Goal: Communication & Community: Answer question/provide support

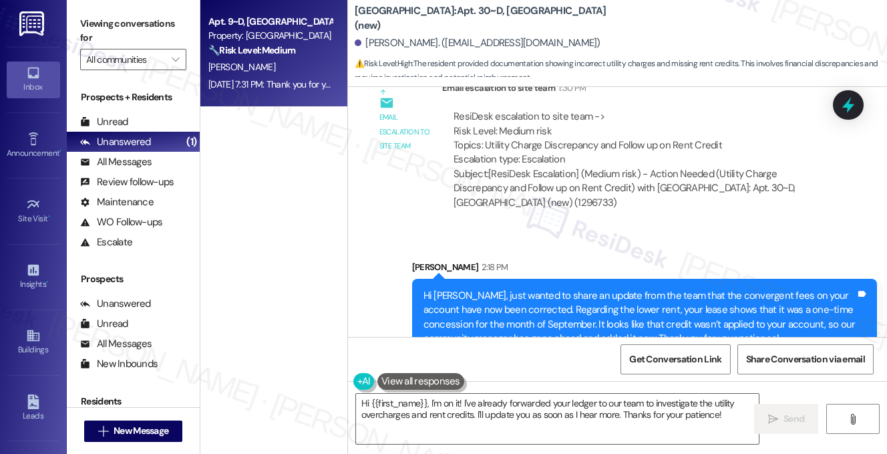
scroll to position [496, 0]
click at [299, 35] on div "Property: [GEOGRAPHIC_DATA]" at bounding box center [270, 36] width 124 height 14
type textarea "Fetching suggested responses. Please feel free to read through the conversation…"
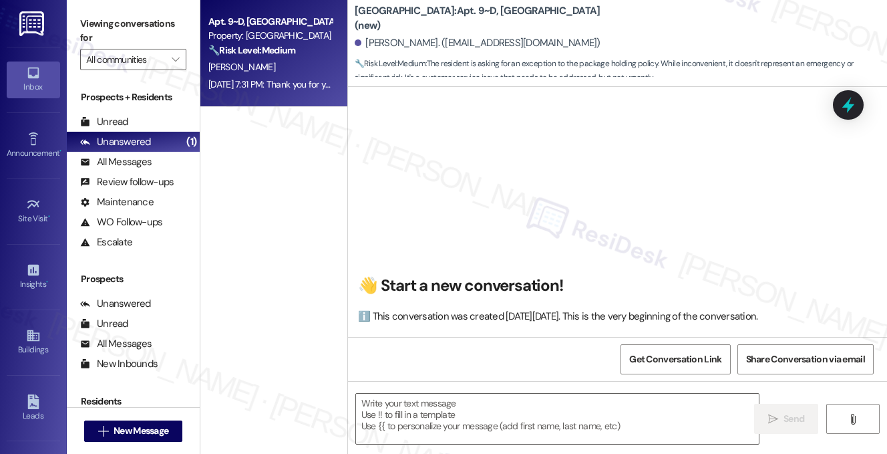
scroll to position [5948, 0]
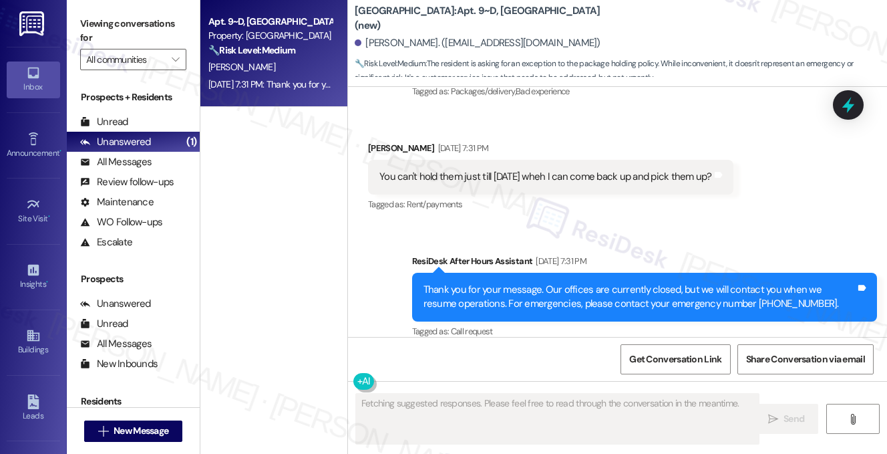
click at [470, 170] on div "You can't hold them just till [DATE] wheh I can come back up and pick them up?" at bounding box center [545, 177] width 333 height 14
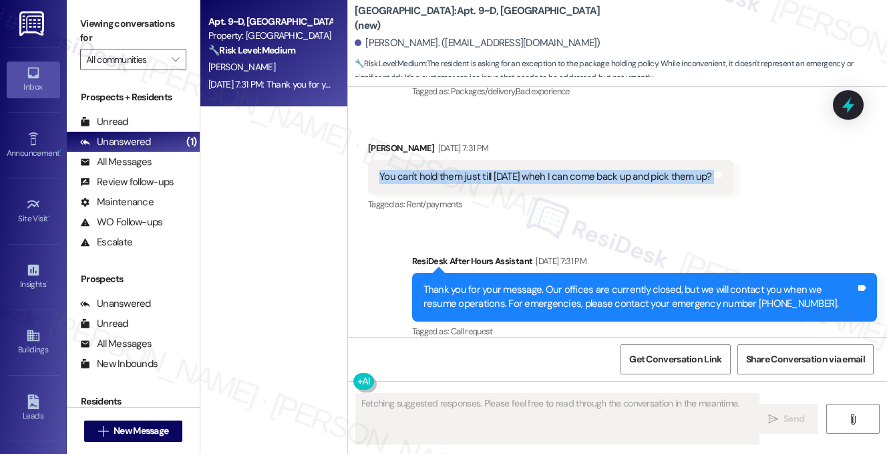
click at [470, 170] on div "You can't hold them just till [DATE] wheh I can come back up and pick them up?" at bounding box center [545, 177] width 333 height 14
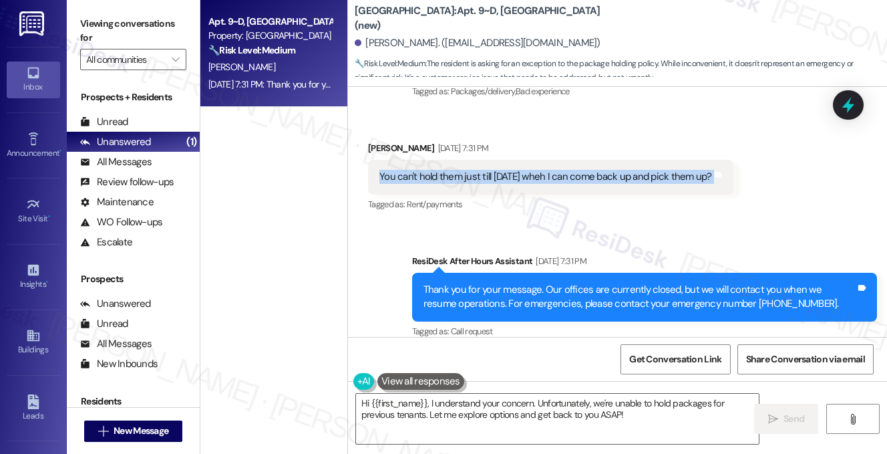
copy div "You can't hold them just till [DATE] wheh I can come back up and pick them up? …"
click at [521, 170] on div "You can't hold them just till [DATE] wheh I can come back up and pick them up?" at bounding box center [545, 177] width 333 height 14
click at [603, 398] on textarea "Hi {{first_name}}, I understand your concern. Unfortunately, we're unable to ho…" at bounding box center [557, 418] width 403 height 50
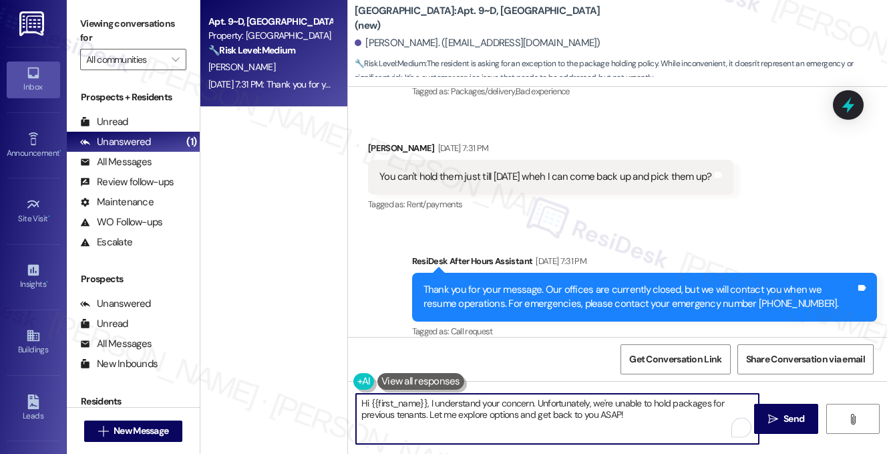
drag, startPoint x: 653, startPoint y: 420, endPoint x: 433, endPoint y: 400, distance: 220.7
click at [433, 400] on textarea "Hi {{first_name}}, I understand your concern. Unfortunately, we're unable to ho…" at bounding box center [557, 418] width 403 height 50
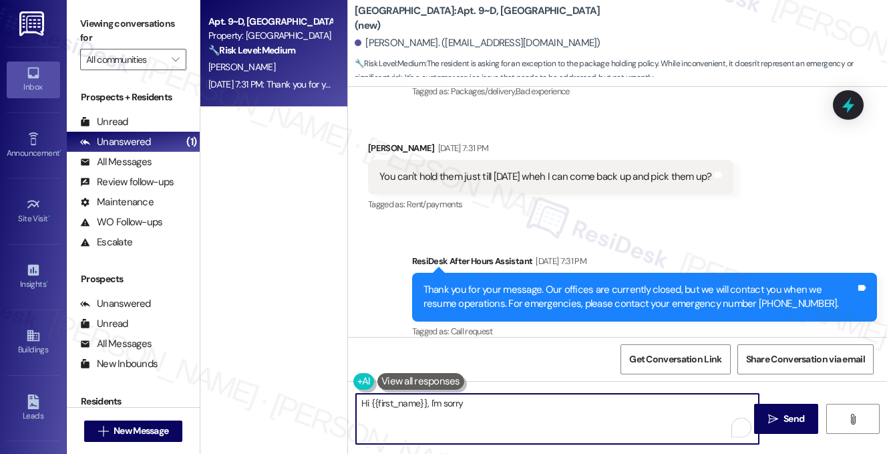
scroll to position [5747, 0]
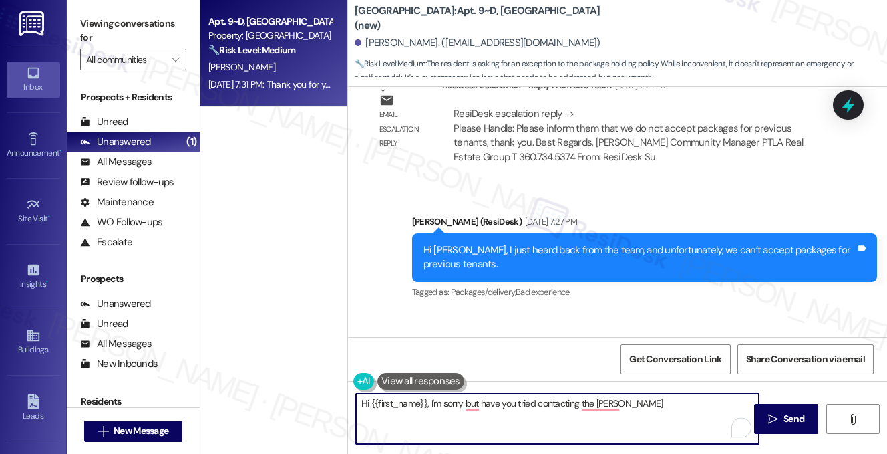
click at [504, 243] on div "Hi [PERSON_NAME], I just heard back from the team, and unfortunately, we can’t …" at bounding box center [640, 257] width 432 height 29
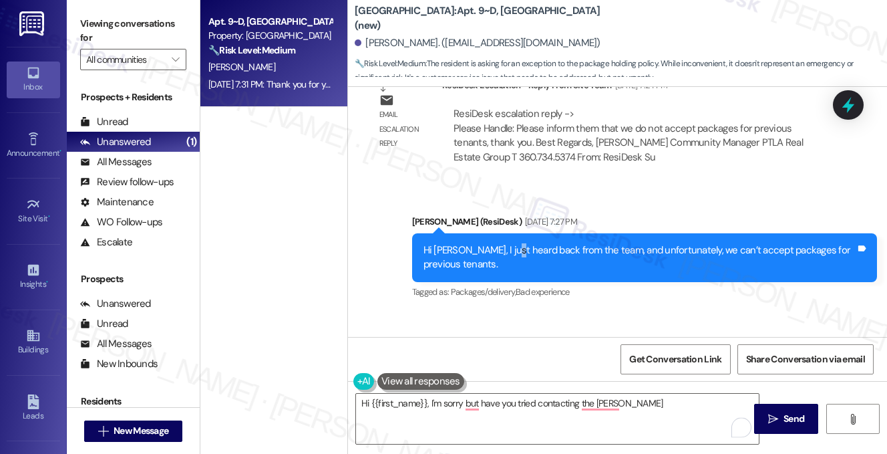
click at [503, 243] on div "Hi [PERSON_NAME], I just heard back from the team, and unfortunately, we can’t …" at bounding box center [640, 257] width 432 height 29
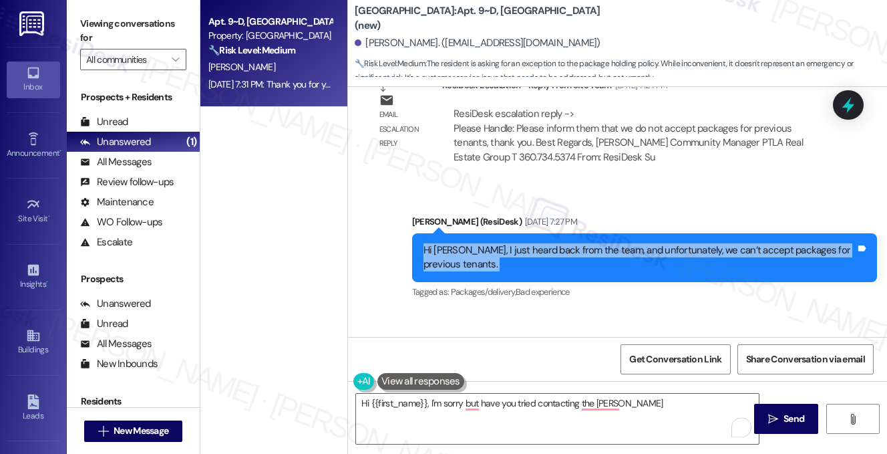
click at [503, 243] on div "Hi [PERSON_NAME], I just heard back from the team, and unfortunately, we can’t …" at bounding box center [640, 257] width 432 height 29
click at [682, 244] on div "Hi [PERSON_NAME], I just heard back from the team, and unfortunately, we can’t …" at bounding box center [640, 257] width 432 height 29
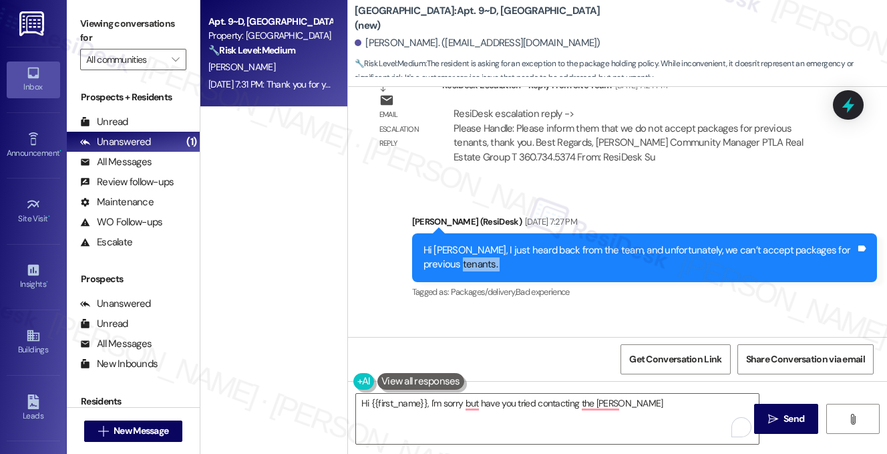
click at [682, 244] on div "Hi [PERSON_NAME], I just heard back from the team, and unfortunately, we can’t …" at bounding box center [640, 257] width 432 height 29
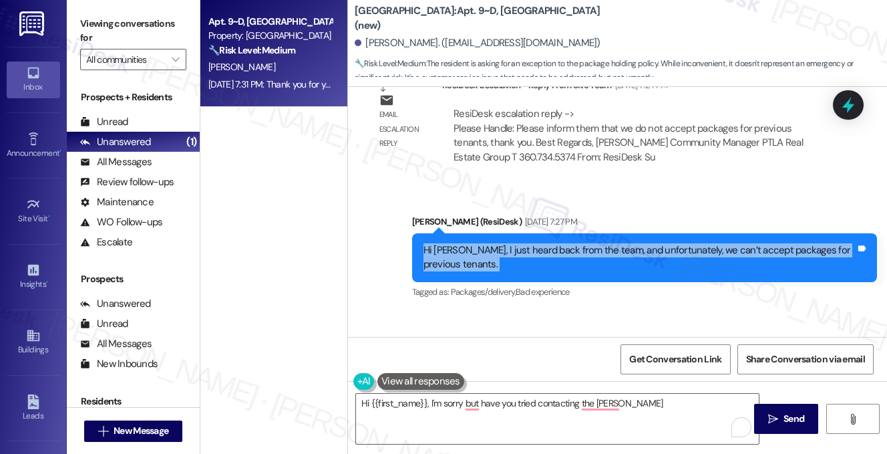
click at [682, 244] on div "Hi [PERSON_NAME], I just heard back from the team, and unfortunately, we can’t …" at bounding box center [640, 257] width 432 height 29
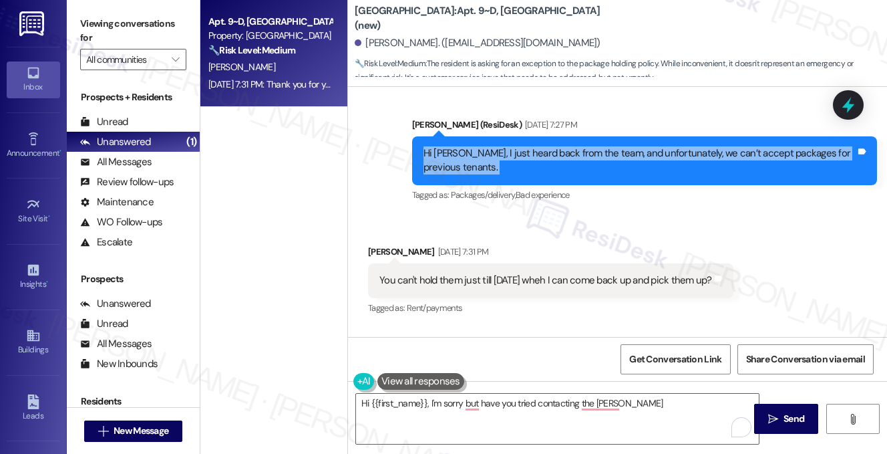
scroll to position [5948, 0]
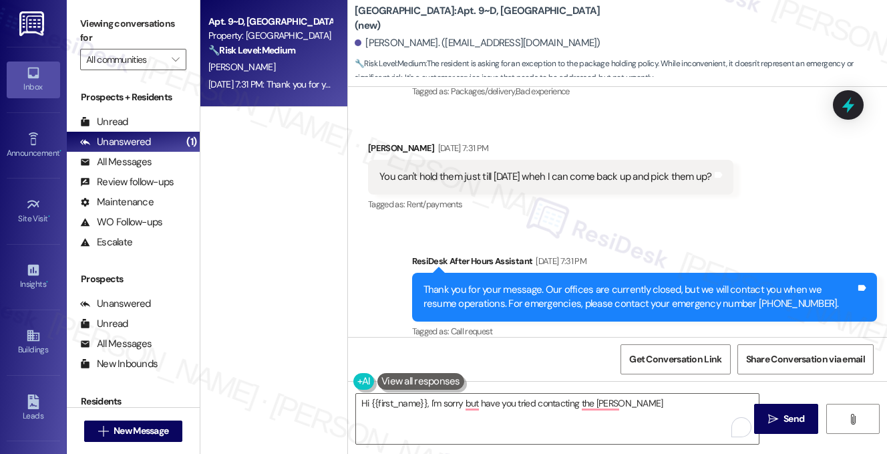
click at [489, 170] on div "You can't hold them just till [DATE] wheh I can come back up and pick them up?" at bounding box center [545, 177] width 333 height 14
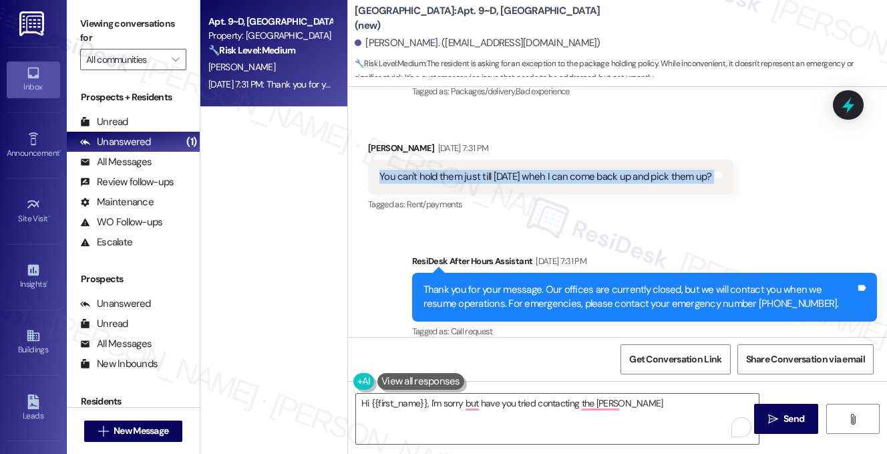
click at [489, 170] on div "You can't hold them just till [DATE] wheh I can come back up and pick them up?" at bounding box center [545, 177] width 333 height 14
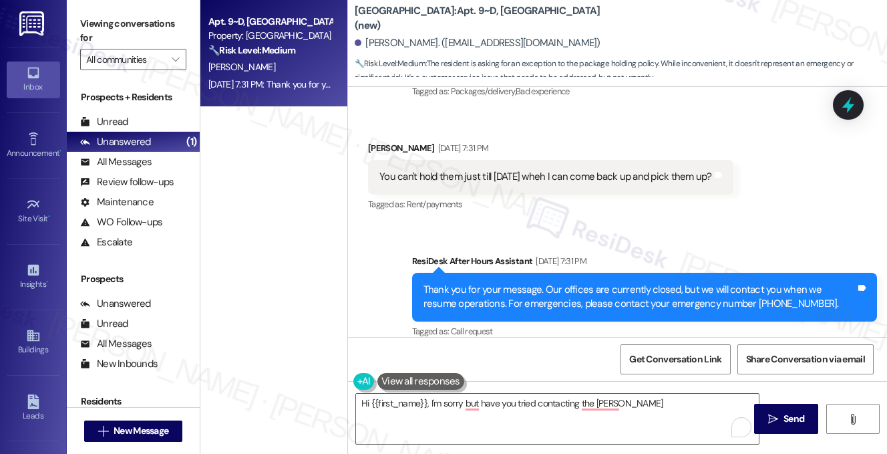
click at [537, 391] on div "Hi {{first_name}}, I'm sorry but have you tried contacting the [PERSON_NAME]  …" at bounding box center [617, 431] width 539 height 100
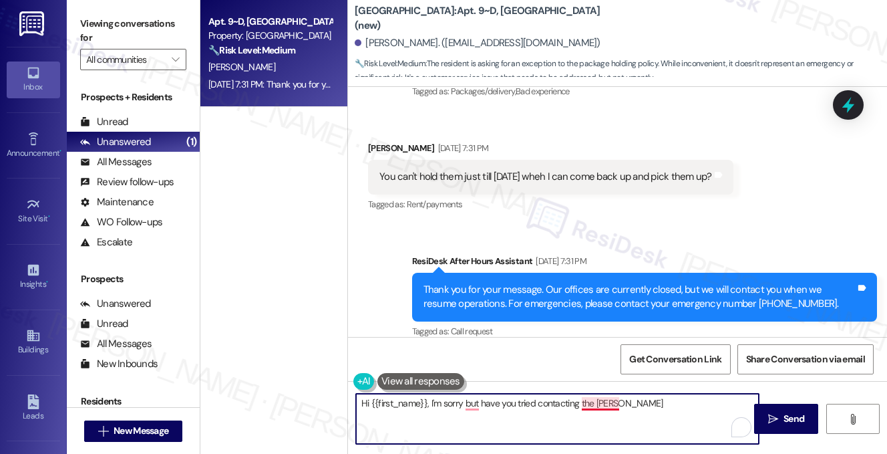
click at [584, 400] on textarea "Hi {{first_name}}, I'm sorry but have you tried contacting the [PERSON_NAME]" at bounding box center [557, 418] width 403 height 50
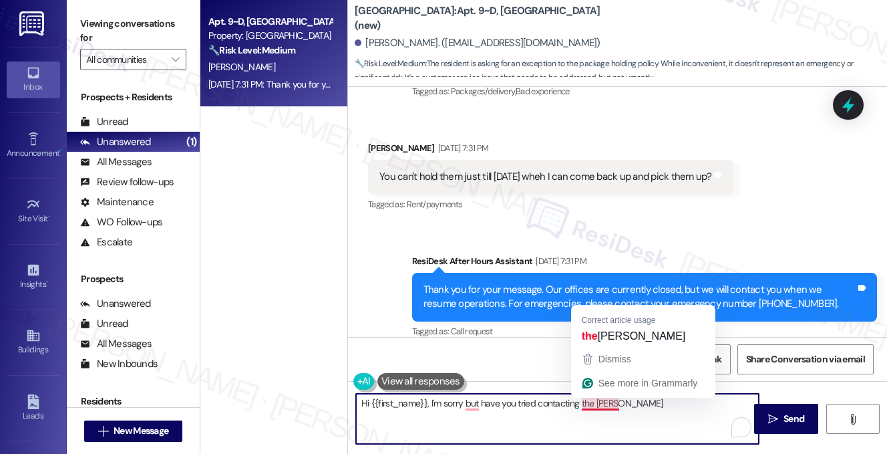
click at [584, 400] on textarea "Hi {{first_name}}, I'm sorry but have you tried contacting the [PERSON_NAME]" at bounding box center [557, 418] width 403 height 50
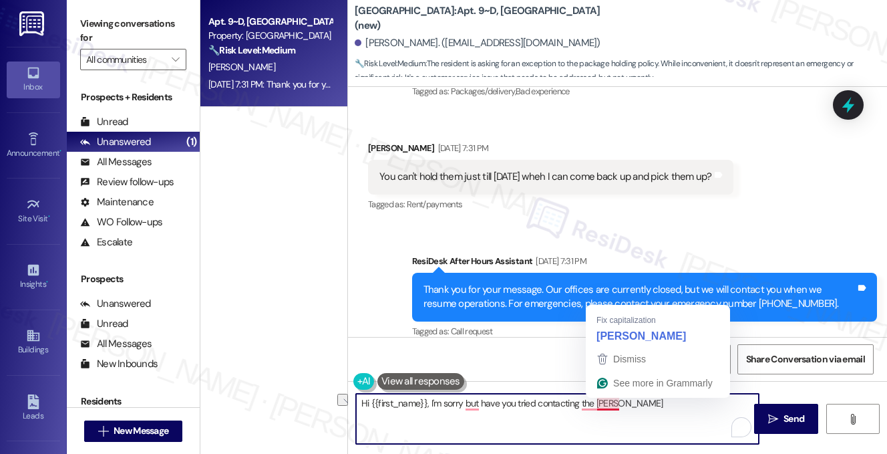
click at [639, 412] on textarea "Hi {{first_name}}, I'm sorry but have you tried contacting the [PERSON_NAME]" at bounding box center [557, 418] width 403 height 50
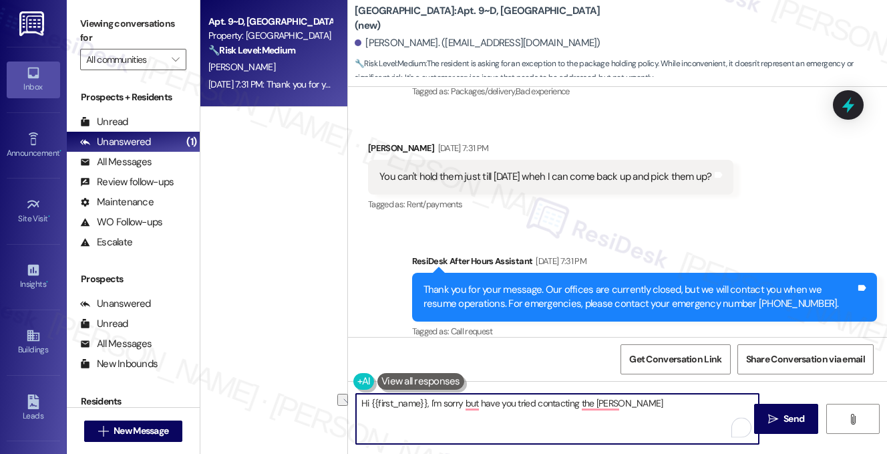
drag, startPoint x: 639, startPoint y: 406, endPoint x: 502, endPoint y: 402, distance: 136.3
click at [502, 402] on textarea "Hi {{first_name}}, I'm sorry but have you tried contacting the [PERSON_NAME]" at bounding box center [557, 418] width 403 height 50
click at [494, 403] on textarea "Hi {{first_name}}, I'm sorry, but have you tried contacting the [PERSON_NAME]" at bounding box center [557, 418] width 403 height 50
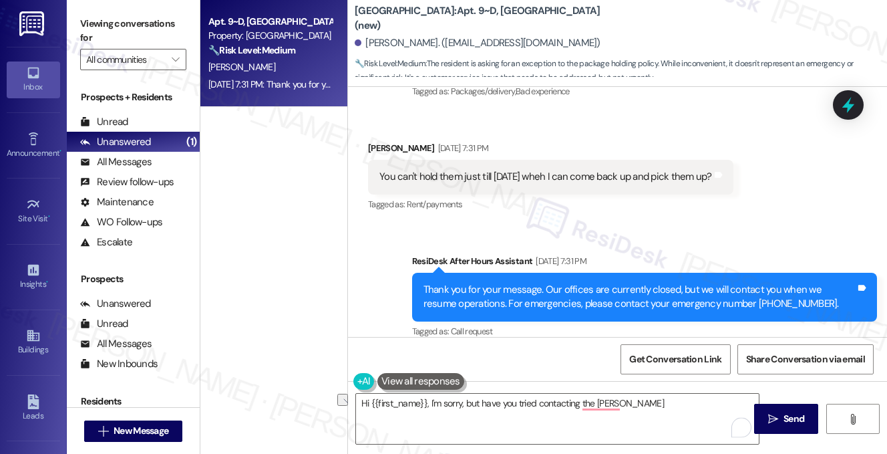
click at [537, 171] on div "You can't hold them just till [DATE] wheh I can come back up and pick them up? …" at bounding box center [550, 177] width 365 height 34
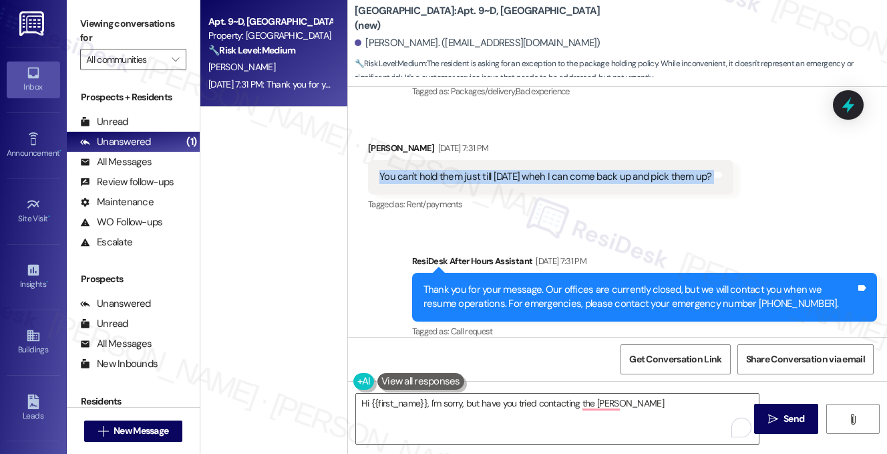
click at [537, 171] on div "You can't hold them just till [DATE] wheh I can come back up and pick them up? …" at bounding box center [550, 177] width 365 height 34
copy div "You can't hold them just till [DATE] wheh I can come back up and pick them up? …"
click at [150, 38] on label "Viewing conversations for" at bounding box center [133, 30] width 106 height 35
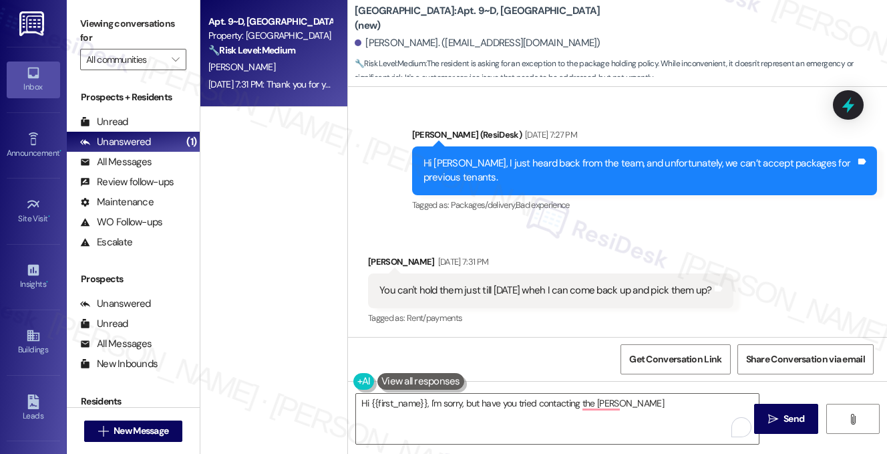
scroll to position [5814, 0]
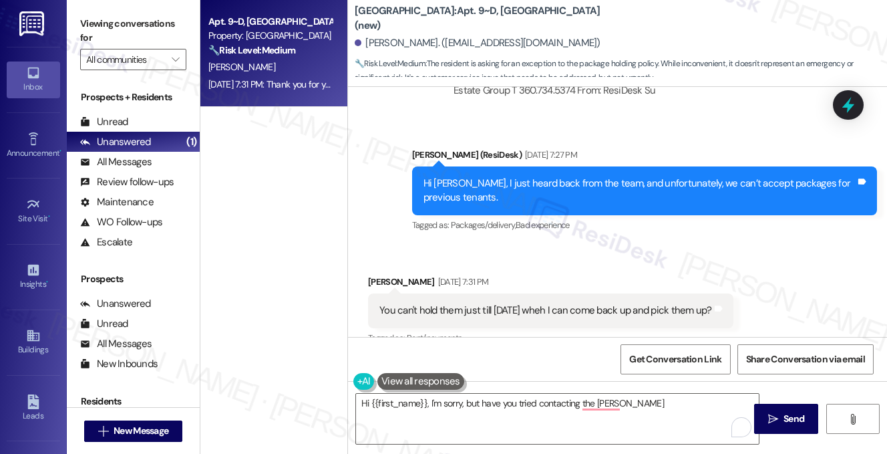
click at [489, 176] on div "Hi [PERSON_NAME], I just heard back from the team, and unfortunately, we can’t …" at bounding box center [640, 190] width 432 height 29
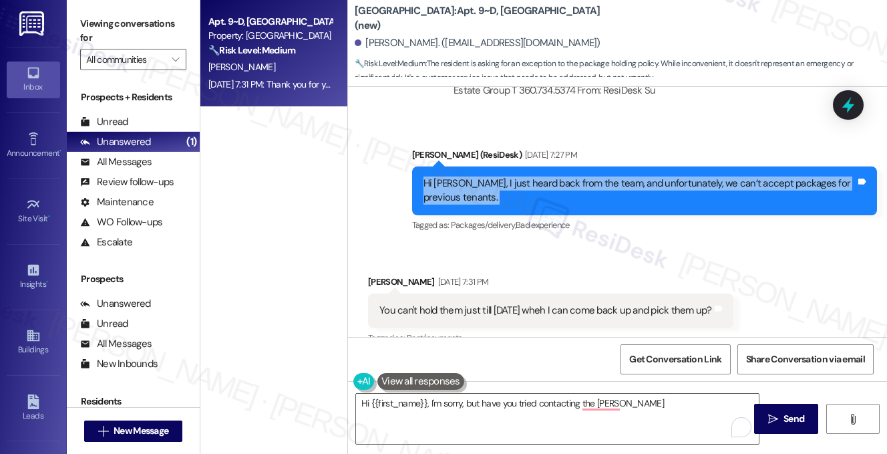
click at [489, 176] on div "Hi [PERSON_NAME], I just heard back from the team, and unfortunately, we can’t …" at bounding box center [640, 190] width 432 height 29
copy div "Hi [PERSON_NAME], I just heard back from the team, and unfortunately, we can’t …"
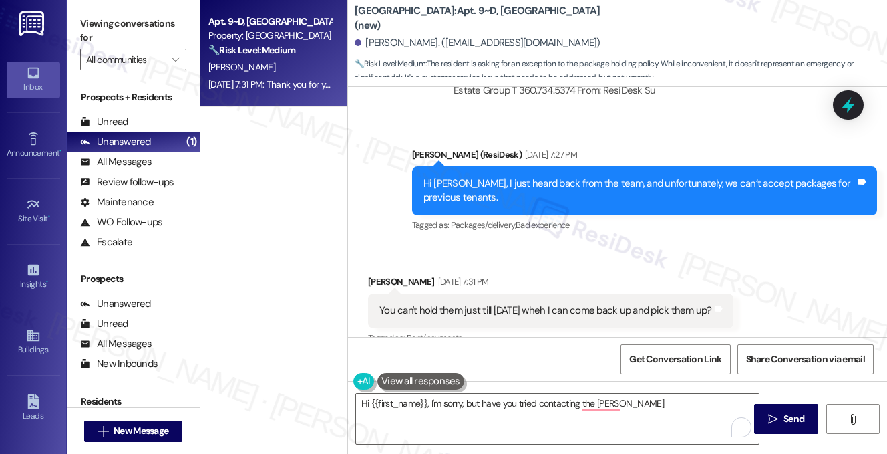
click at [130, 44] on label "Viewing conversations for" at bounding box center [133, 30] width 106 height 35
click at [486, 394] on textarea "Hi {{first_name}}, I'm sorry, but have you tried contacting the [PERSON_NAME]" at bounding box center [557, 418] width 403 height 50
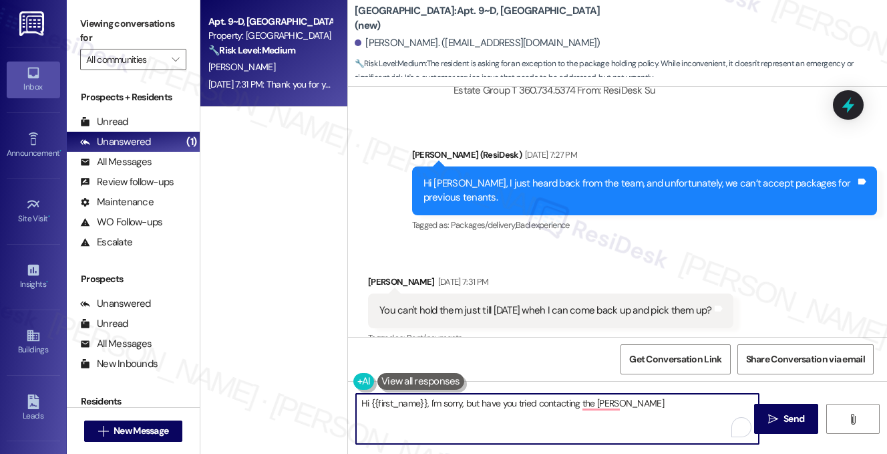
click at [486, 394] on textarea "Hi {{first_name}}, I'm sorry, but have you tried contacting the [PERSON_NAME]" at bounding box center [557, 418] width 403 height 50
paste textarea "[PERSON_NAME], I completely understand where you’re coming from — I know it wou…"
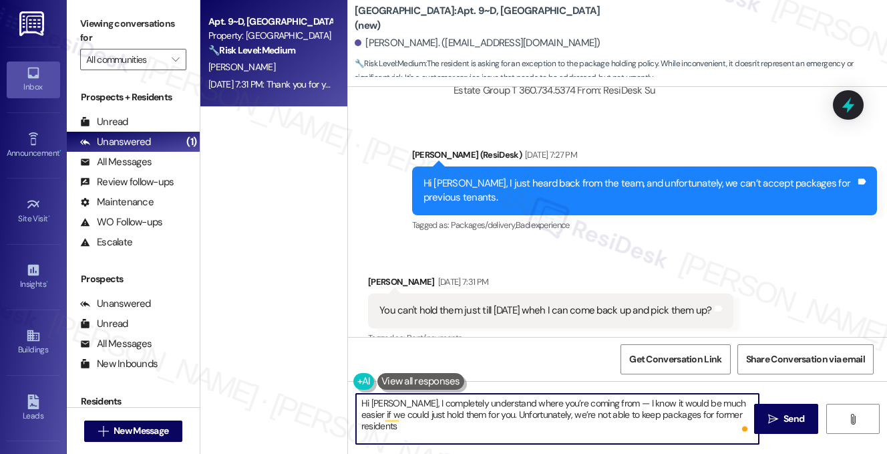
click at [432, 401] on textarea "Hi [PERSON_NAME], I completely understand where you’re coming from — I know it …" at bounding box center [557, 418] width 403 height 50
drag, startPoint x: 559, startPoint y: 401, endPoint x: 544, endPoint y: 402, distance: 14.0
click at [544, 402] on textarea "Hi [PERSON_NAME], I understand where you’re coming from — I know it would be mu…" at bounding box center [557, 418] width 403 height 50
click at [553, 402] on textarea "Hi [PERSON_NAME], I understand where you’re coming from — I know it would be mu…" at bounding box center [557, 418] width 403 height 50
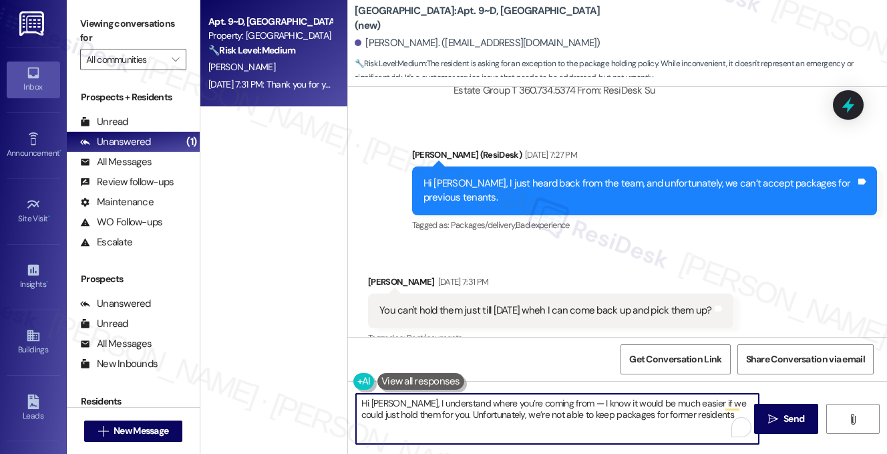
drag, startPoint x: 559, startPoint y: 402, endPoint x: 548, endPoint y: 400, distance: 10.2
click at [548, 400] on textarea "Hi [PERSON_NAME], I understand where you’re coming from — I know it would be mu…" at bounding box center [557, 418] width 403 height 50
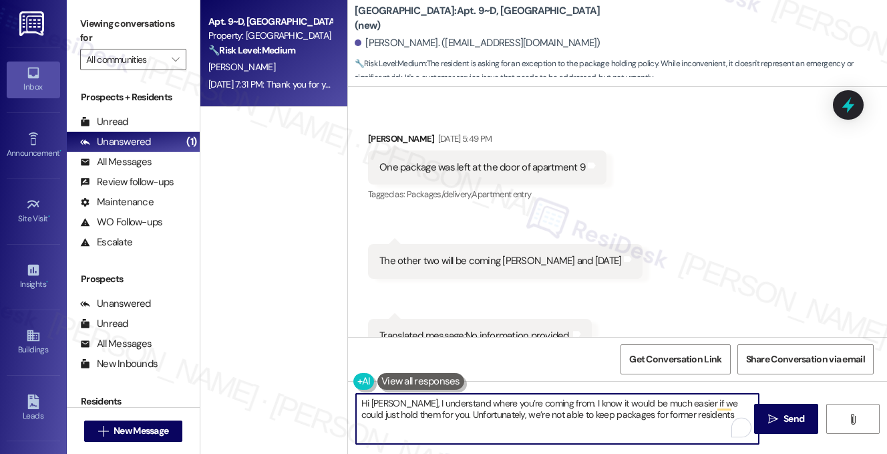
scroll to position [4812, 0]
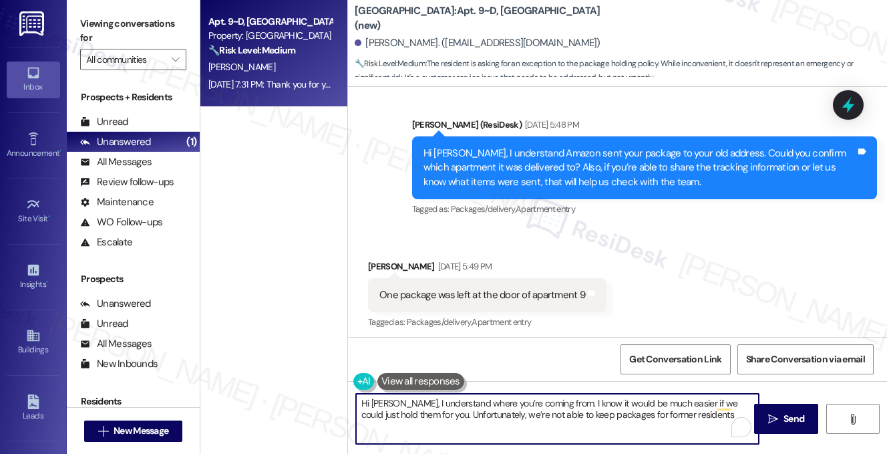
click at [469, 288] on div "One package was left at the door of apartment 9" at bounding box center [482, 295] width 206 height 14
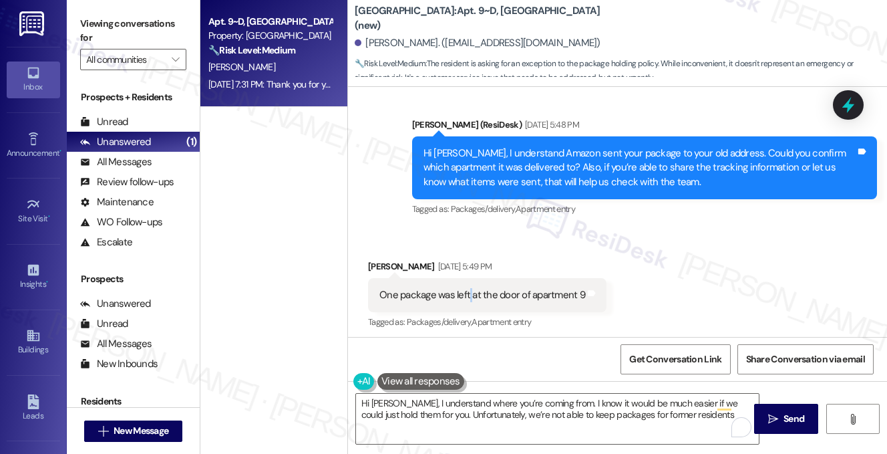
click at [469, 288] on div "One package was left at the door of apartment 9" at bounding box center [482, 295] width 206 height 14
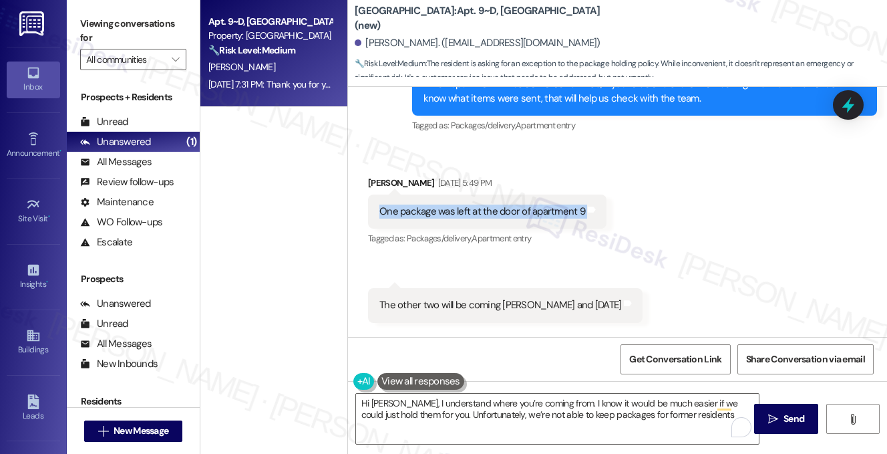
scroll to position [5013, 0]
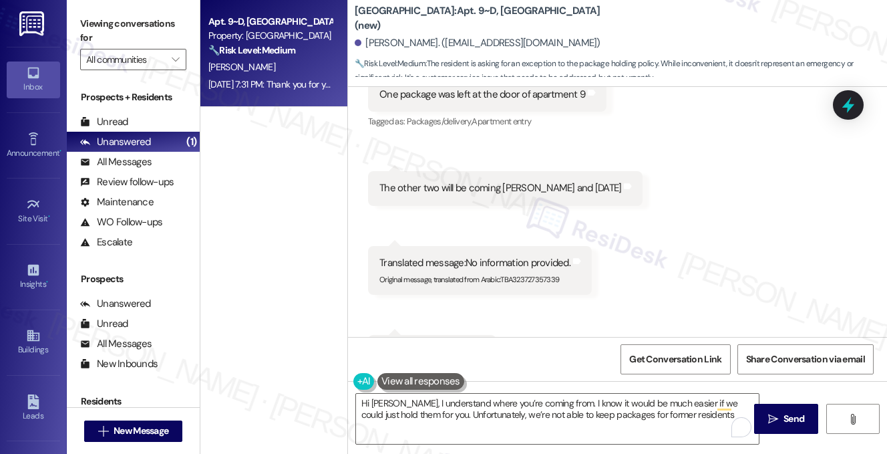
click at [452, 186] on div "The other two will be coming [PERSON_NAME] and [DATE] Tags and notes" at bounding box center [505, 188] width 275 height 34
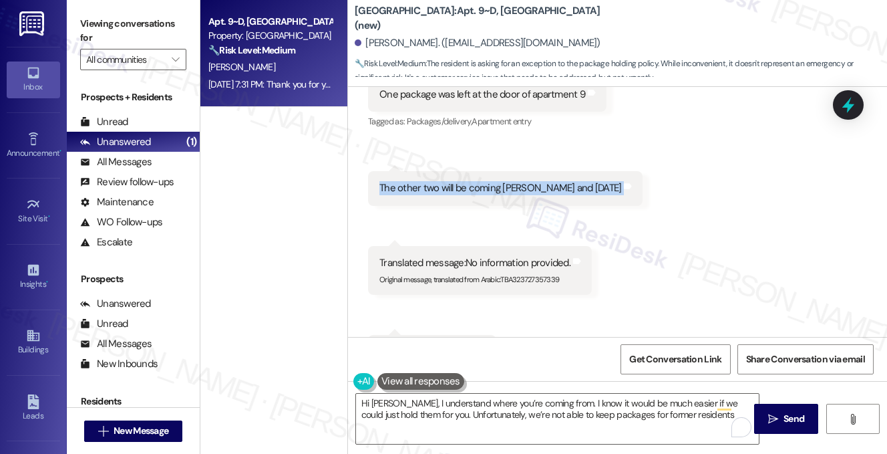
click at [452, 186] on div "The other two will be coming [PERSON_NAME] and [DATE] Tags and notes" at bounding box center [505, 188] width 275 height 34
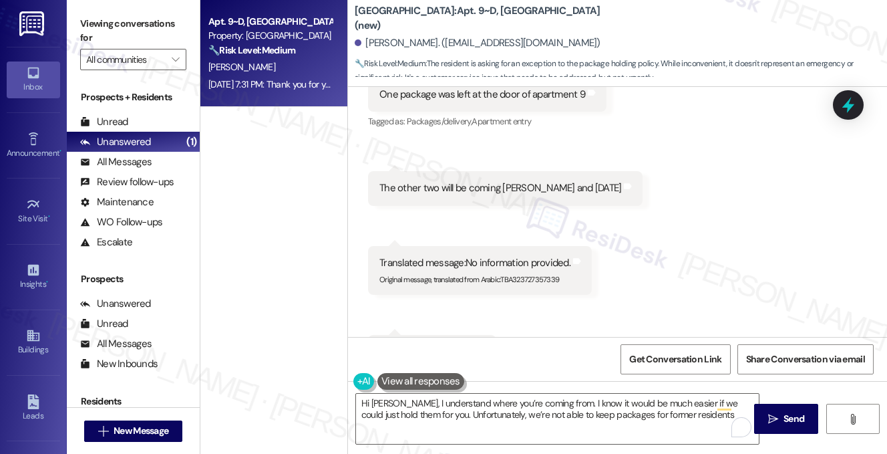
click at [504, 256] on div "Translated message: No information provided." at bounding box center [474, 263] width 191 height 14
click at [503, 256] on div "Translated message: No information provided." at bounding box center [474, 263] width 191 height 14
click at [116, 25] on label "Viewing conversations for" at bounding box center [133, 30] width 106 height 35
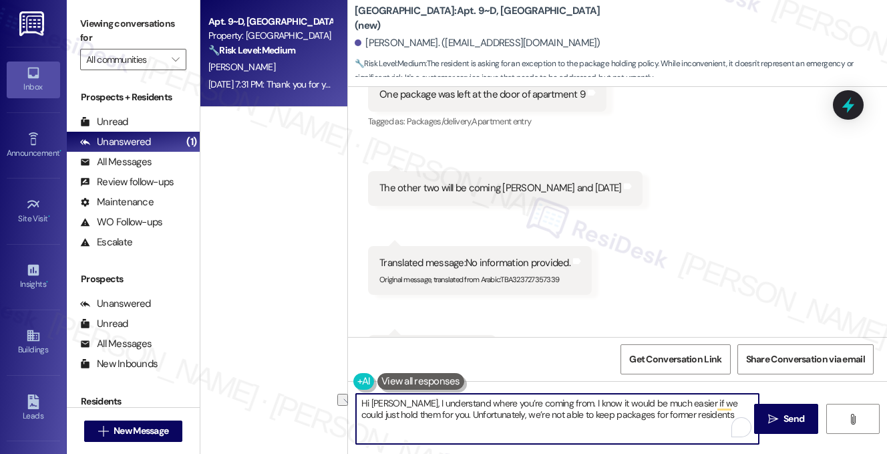
drag, startPoint x: 690, startPoint y: 414, endPoint x: 417, endPoint y: 414, distance: 273.2
click at [417, 414] on textarea "Hi [PERSON_NAME], I understand where you’re coming from. I know it would be muc…" at bounding box center [557, 418] width 403 height 50
click at [522, 420] on textarea "Hi [PERSON_NAME], I understand where you’re coming from. I know it would be muc…" at bounding box center [557, 418] width 403 height 50
click at [685, 408] on textarea "Hi [PERSON_NAME], I understand where you’re coming from. I know it would be muc…" at bounding box center [557, 418] width 403 height 50
click at [682, 417] on textarea "Hi [PERSON_NAME], I understand where you’re coming from. I know it would be muc…" at bounding box center [557, 418] width 403 height 50
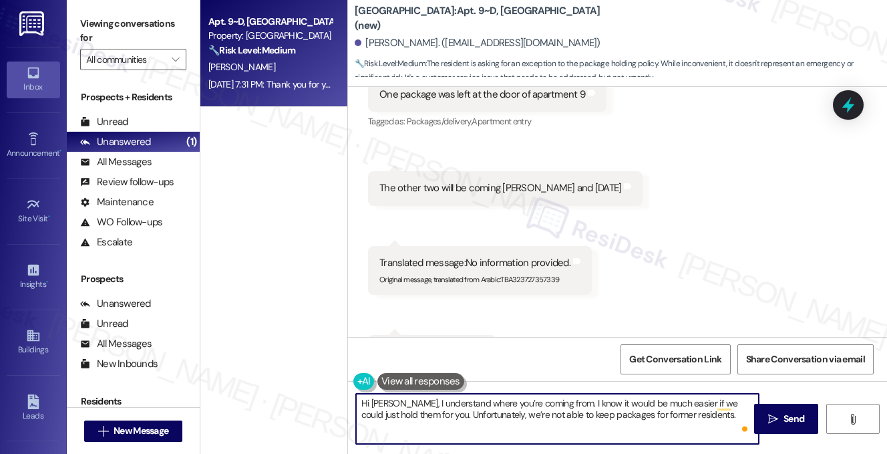
paste textarea "reach out directly to the carrier to request that the packages be held at their…"
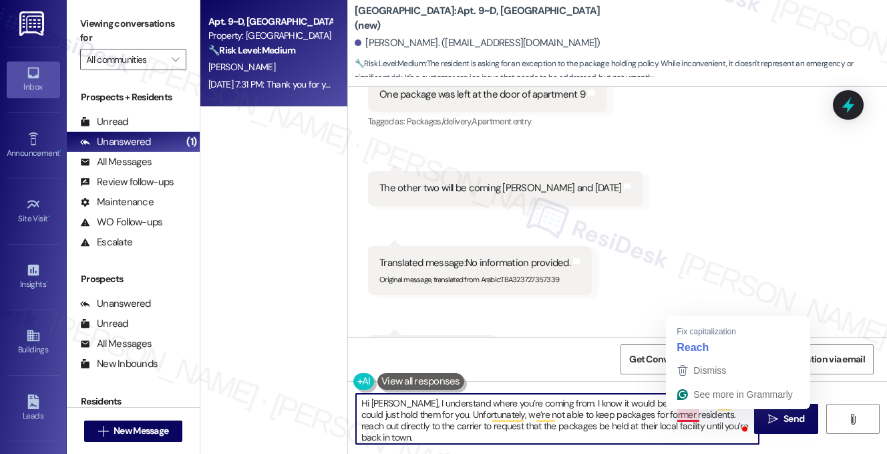
click at [677, 412] on textarea "Hi [PERSON_NAME], I understand where you’re coming from. I know it would be muc…" at bounding box center [557, 418] width 403 height 50
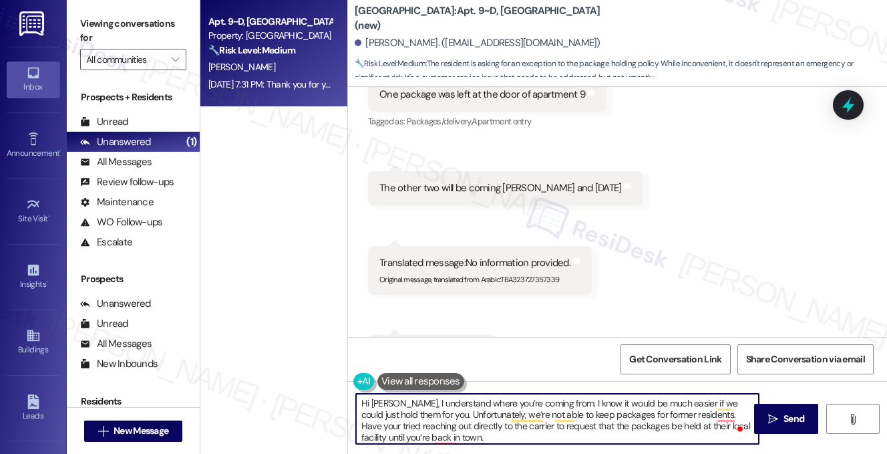
click at [527, 434] on textarea "Hi [PERSON_NAME], I understand where you’re coming from. I know it would be muc…" at bounding box center [557, 418] width 403 height 50
click at [454, 415] on textarea "Hi [PERSON_NAME], I understand where you’re coming from. I know it would be muc…" at bounding box center [557, 418] width 403 height 50
click at [536, 430] on textarea "Hi [PERSON_NAME], I understand where you’re coming from. I know it would be muc…" at bounding box center [557, 418] width 403 height 50
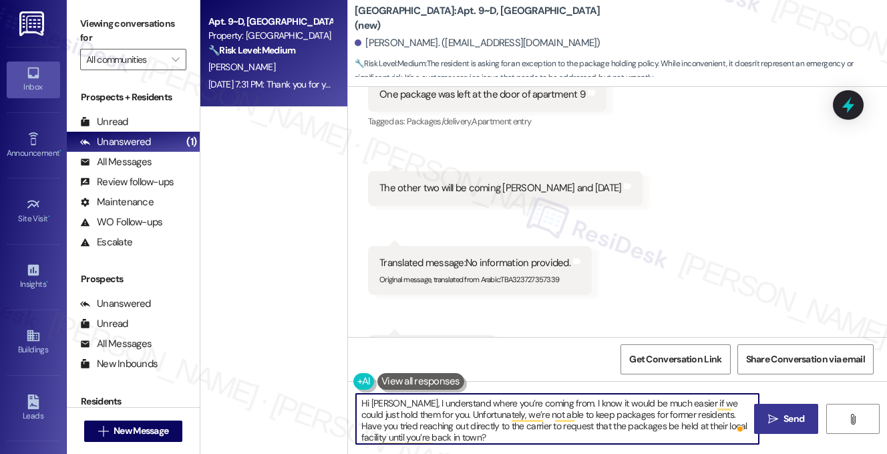
type textarea "Hi [PERSON_NAME], I understand where you’re coming from. I know it would be muc…"
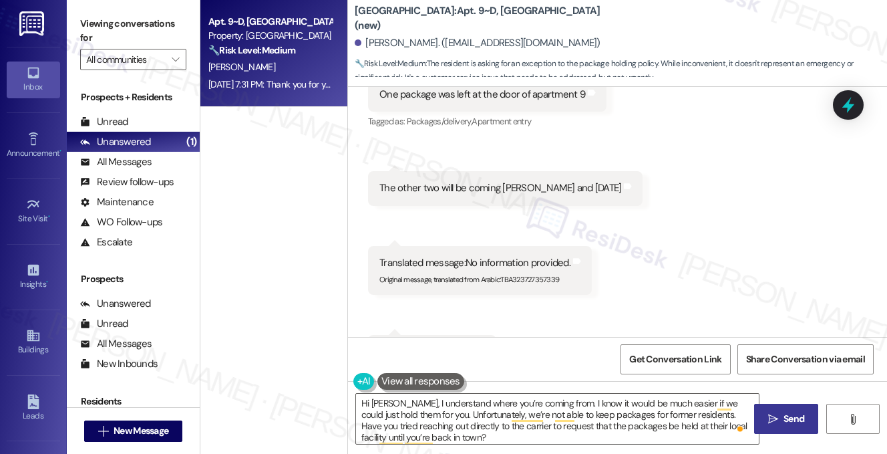
click at [770, 405] on button " Send" at bounding box center [786, 419] width 65 height 30
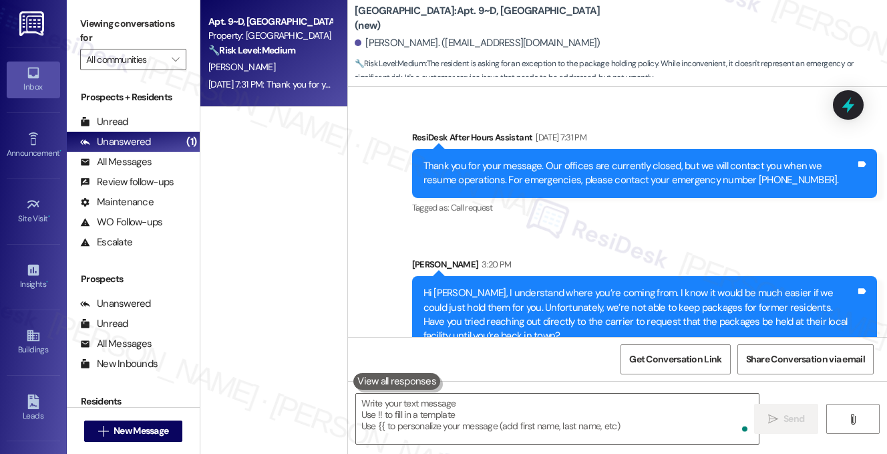
scroll to position [6084, 0]
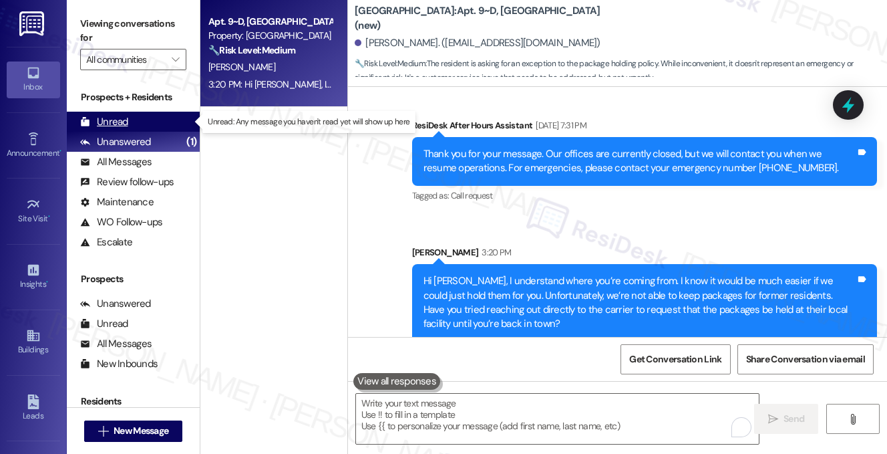
click at [125, 119] on div "Unread" at bounding box center [104, 122] width 48 height 14
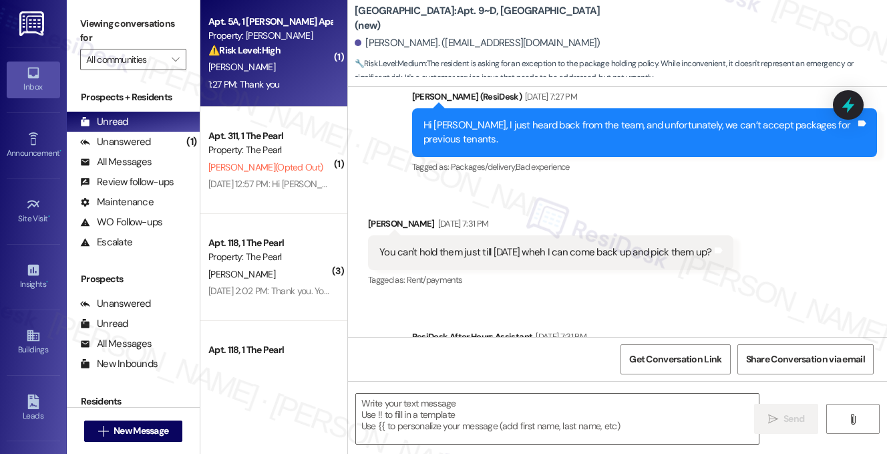
type textarea "Fetching suggested responses. Please feel free to read through the conversation…"
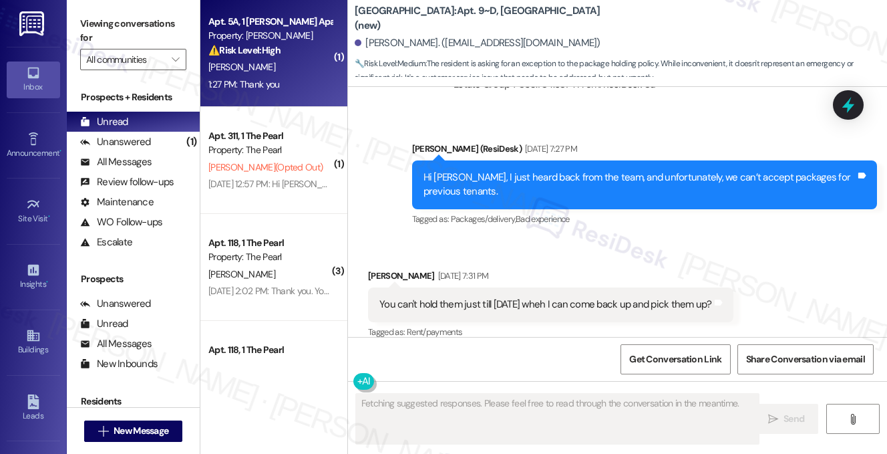
scroll to position [4936, 0]
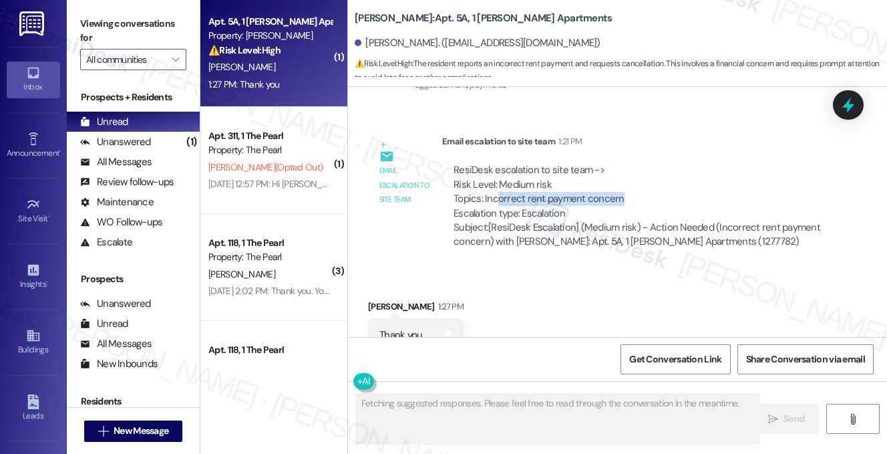
drag, startPoint x: 497, startPoint y: 154, endPoint x: 620, endPoint y: 153, distance: 122.9
click at [620, 163] on div "ResiDesk escalation to site team -> Risk Level: Medium risk Topics: Incorrect r…" at bounding box center [638, 191] width 368 height 57
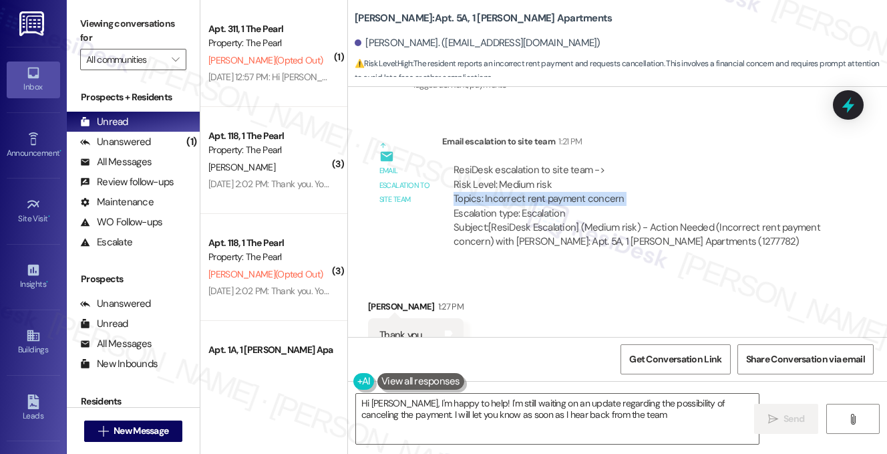
type textarea "Hi [PERSON_NAME], I'm happy to help! I'm still waiting on an update regarding t…"
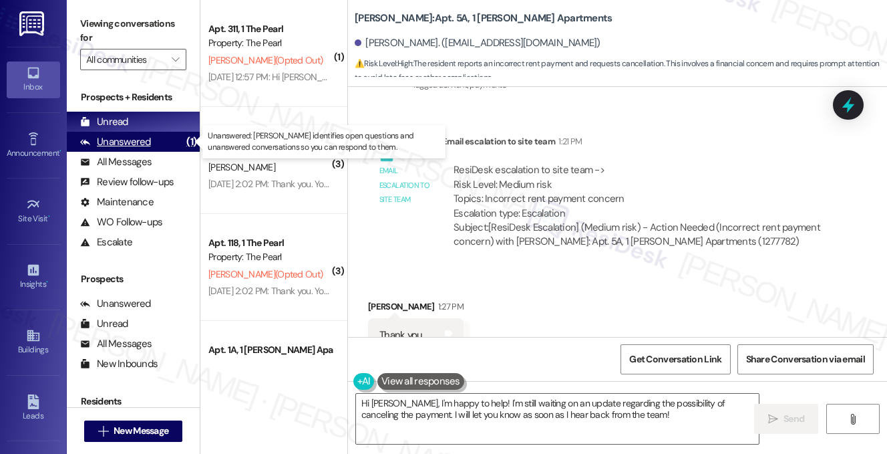
click at [176, 138] on div "Unanswered (1)" at bounding box center [133, 142] width 133 height 20
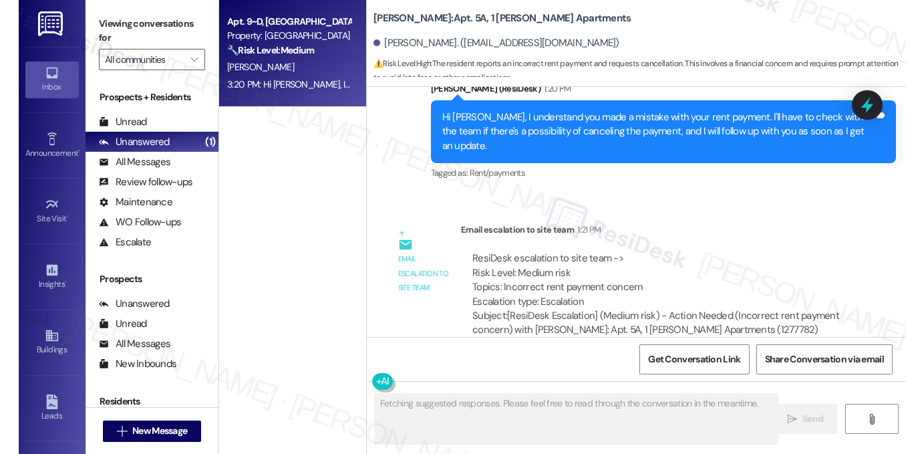
scroll to position [4936, 0]
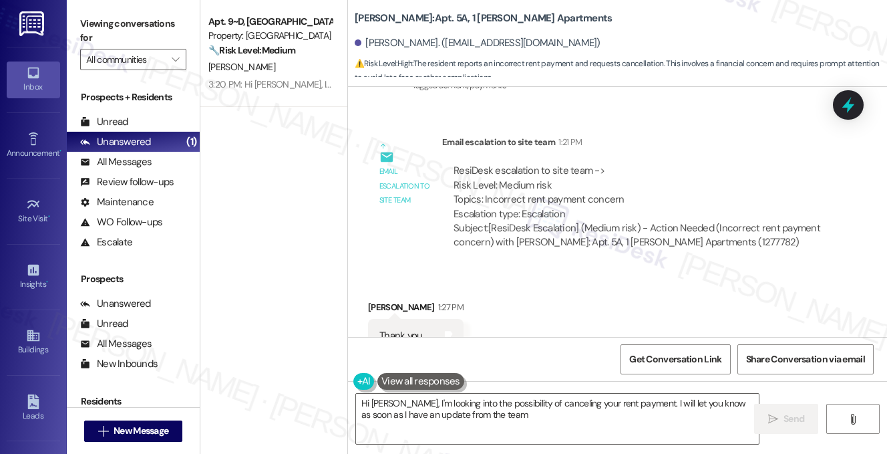
type textarea "Hi [PERSON_NAME], I'm looking into the possibility of canceling your rent payme…"
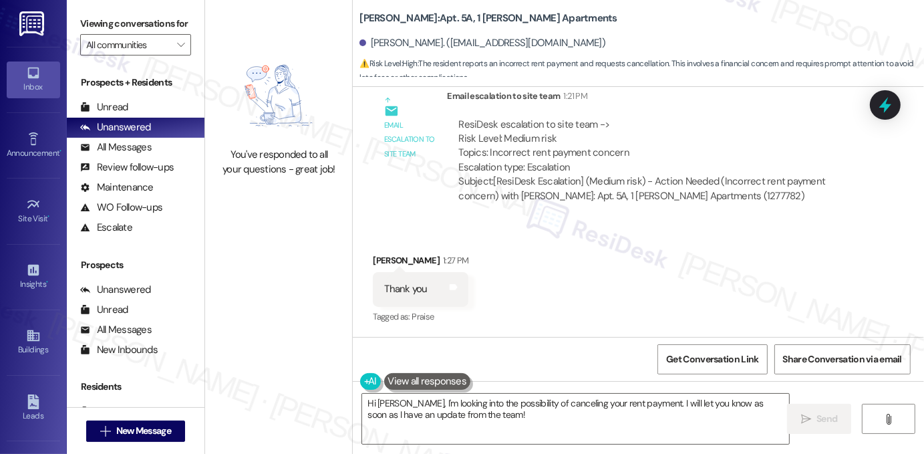
scroll to position [4908, 0]
